Goal: Task Accomplishment & Management: Manage account settings

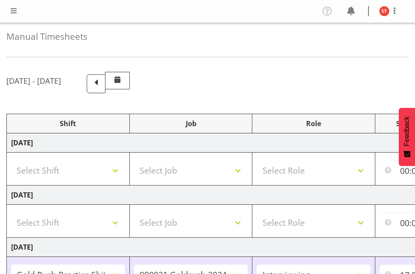
select select "80467"
select select "7759"
select select "47"
select select "48116"
select select "10536"
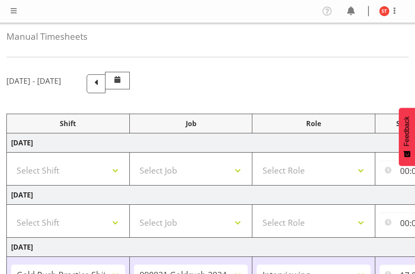
select select "47"
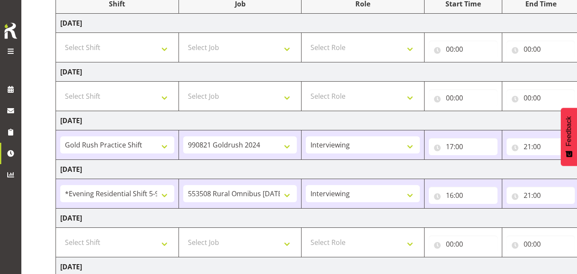
scroll to position [85, 0]
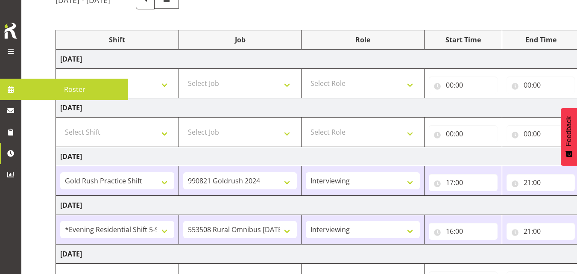
click at [8, 92] on span at bounding box center [10, 89] width 13 height 13
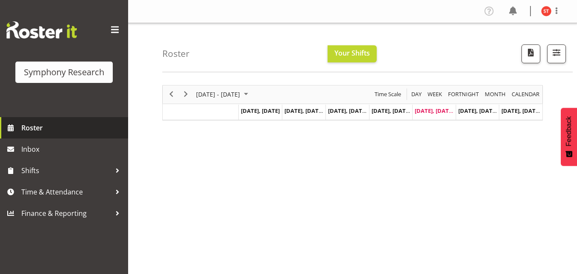
click at [83, 131] on span "Roster" at bounding box center [72, 127] width 102 height 13
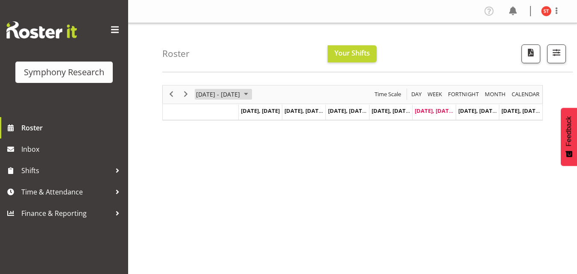
click at [251, 94] on span "August 2025" at bounding box center [246, 94] width 10 height 11
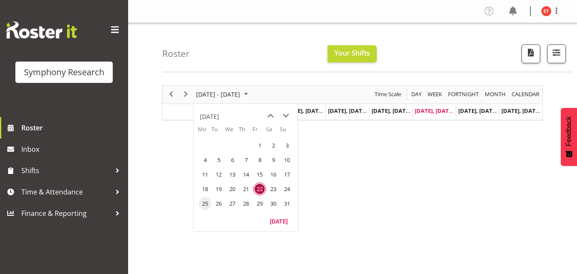
click at [203, 200] on span "25" at bounding box center [204, 203] width 13 height 13
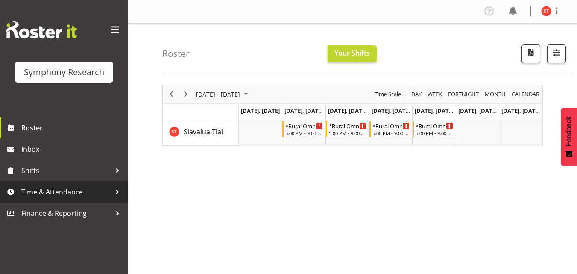
click at [85, 188] on span "Time & Attendance" at bounding box center [66, 191] width 90 height 13
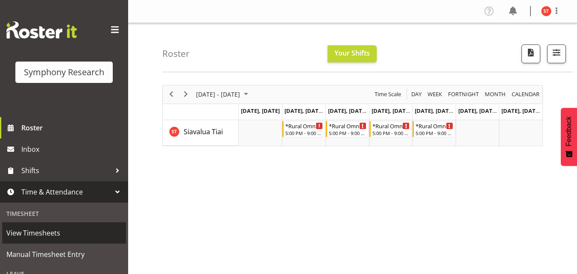
click at [37, 232] on span "View Timesheets" at bounding box center [63, 232] width 115 height 13
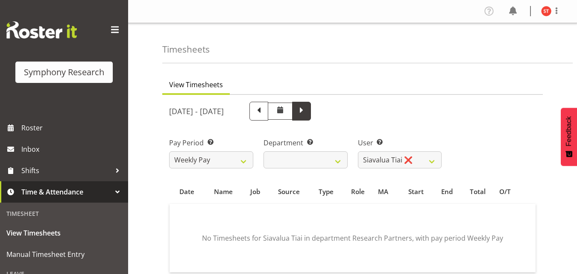
click at [307, 105] on span at bounding box center [301, 110] width 11 height 11
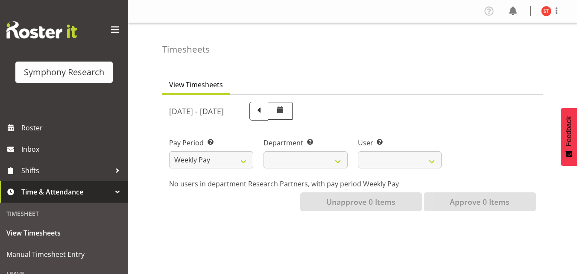
select select
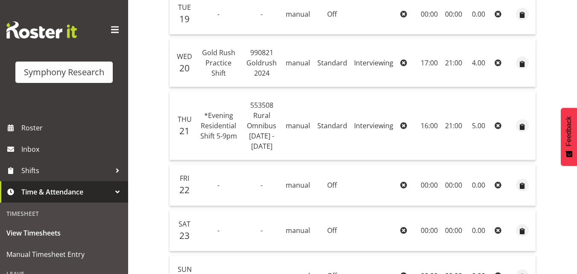
scroll to position [256, 0]
